Goal: Information Seeking & Learning: Learn about a topic

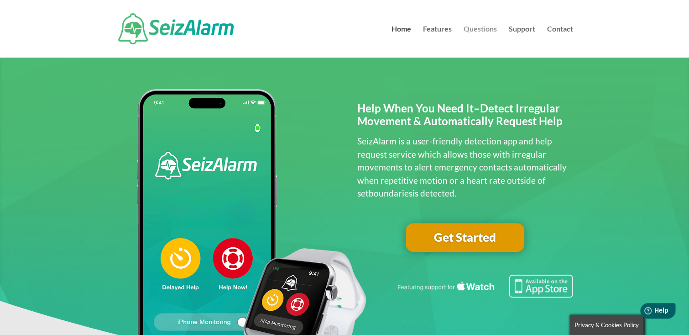
click at [482, 26] on link "Questions" at bounding box center [480, 42] width 33 height 32
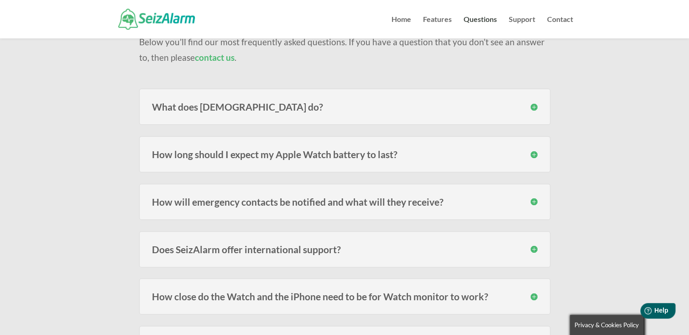
scroll to position [121, 0]
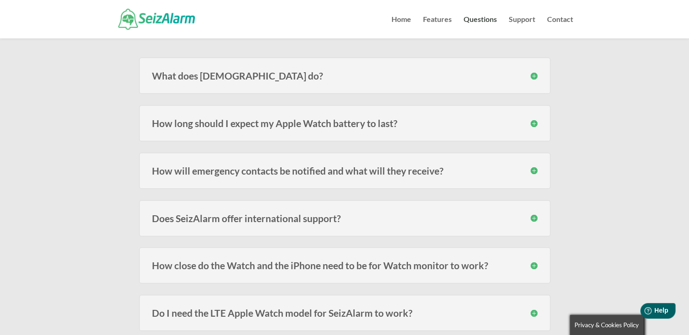
click at [538, 169] on div "How will emergency contacts be notified and what will they receive? Emergency c…" at bounding box center [344, 170] width 411 height 36
click at [536, 169] on h3 "How will emergency contacts be notified and what will they receive?" at bounding box center [345, 171] width 386 height 10
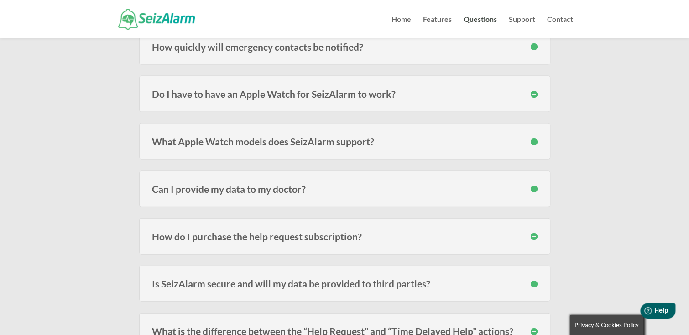
scroll to position [852, 0]
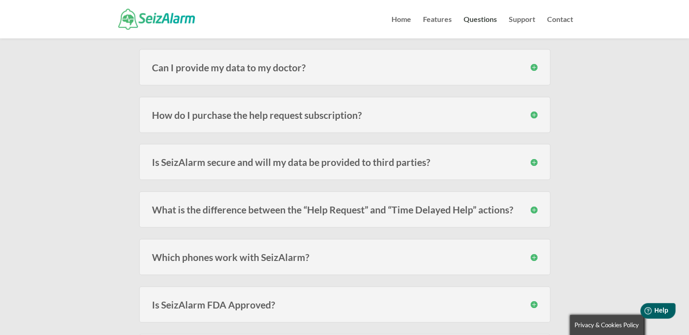
click at [535, 114] on h3 "How do I purchase the help request subscription?" at bounding box center [345, 115] width 386 height 10
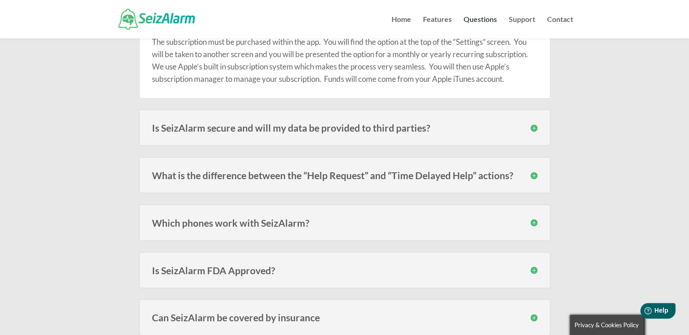
scroll to position [974, 0]
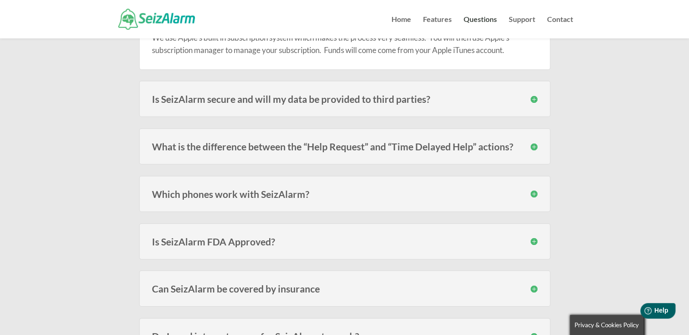
click at [534, 191] on h3 "Which phones work with SeizAlarm?" at bounding box center [345, 194] width 386 height 10
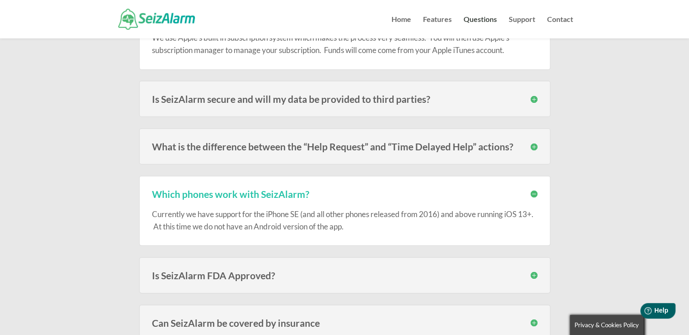
scroll to position [1096, 0]
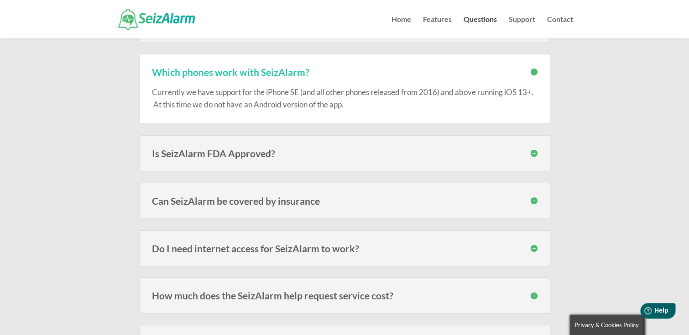
click at [537, 152] on h3 "Is SeizAlarm FDA Approved?" at bounding box center [345, 153] width 386 height 10
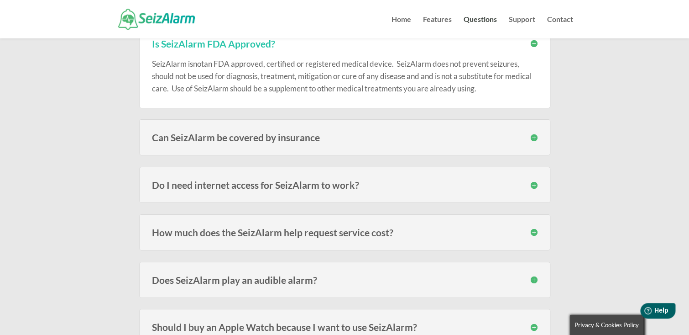
scroll to position [1217, 0]
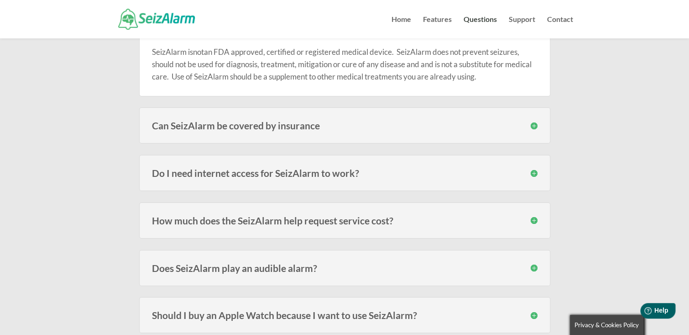
click at [535, 123] on h3 "Can SeizAlarm be covered by insurance" at bounding box center [345, 126] width 386 height 10
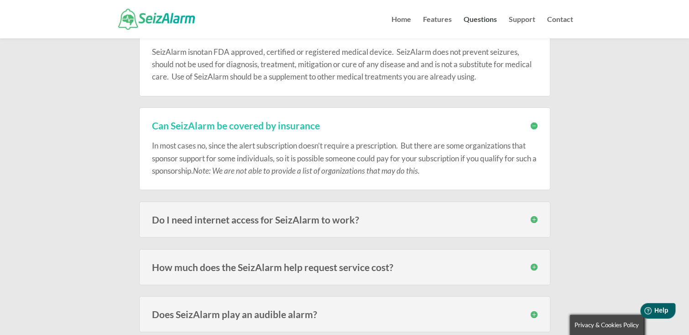
click at [534, 217] on h3 "Do I need internet access for SeizAlarm to work?" at bounding box center [345, 220] width 386 height 10
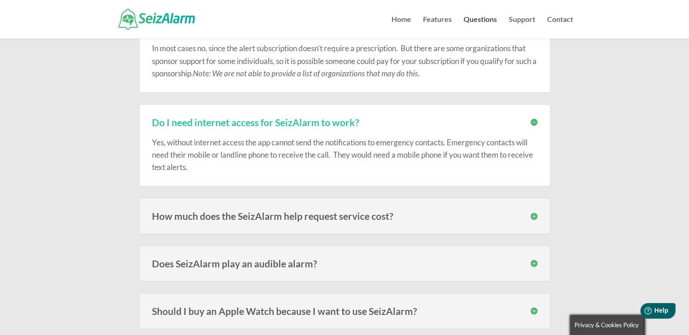
scroll to position [1339, 0]
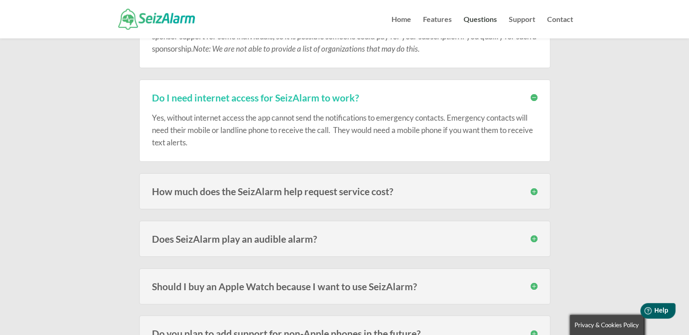
click at [533, 190] on h3 "How much does the SeizAlarm help request service cost?" at bounding box center [345, 191] width 386 height 10
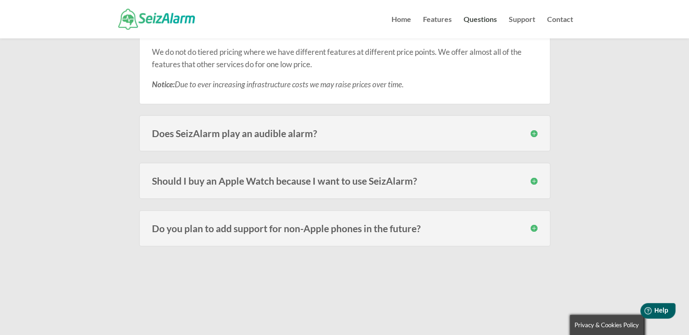
scroll to position [1582, 0]
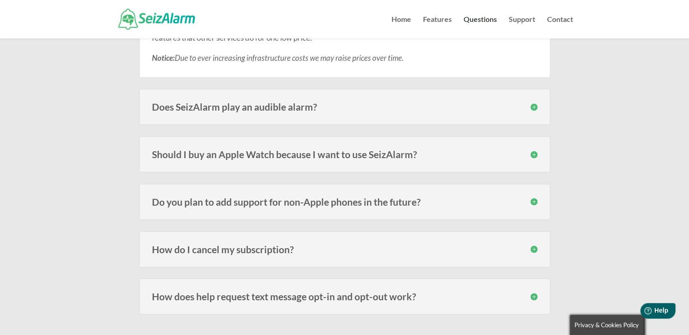
click at [535, 151] on h3 "Should I buy an Apple Watch because I want to use SeizAlarm?" at bounding box center [345, 154] width 386 height 10
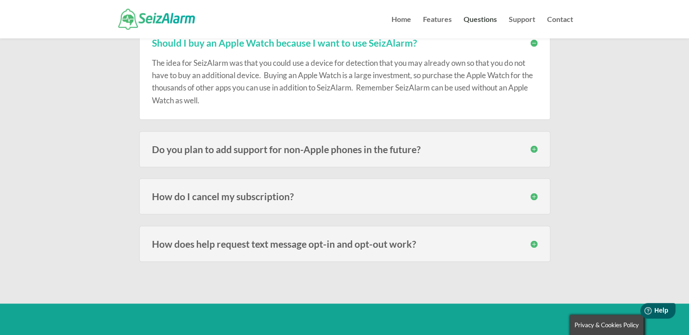
scroll to position [1704, 0]
